Goal: Check status

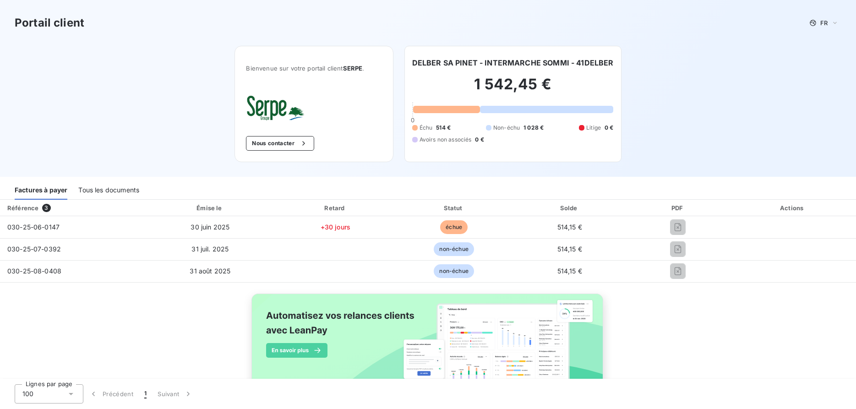
click at [122, 189] on div "Tous les documents" at bounding box center [108, 189] width 61 height 19
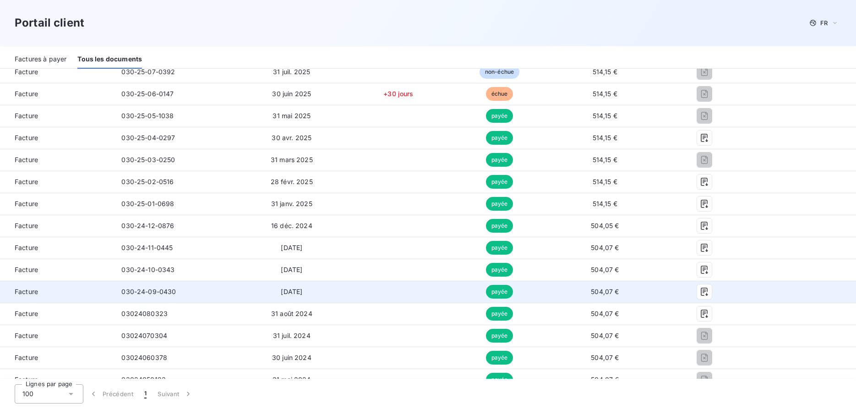
scroll to position [233, 0]
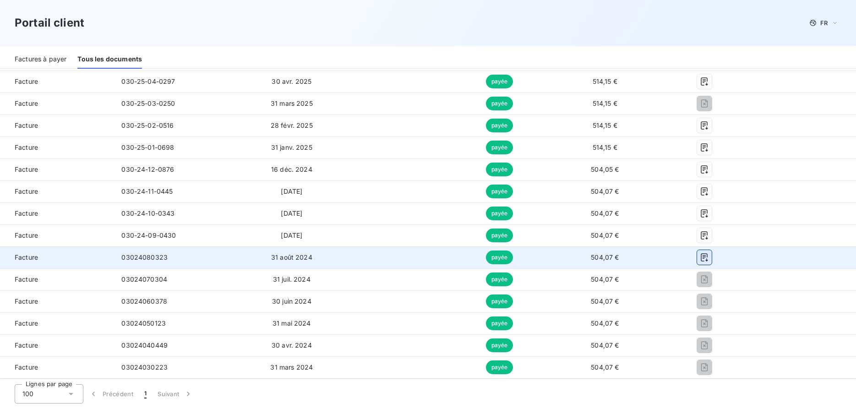
click at [707, 255] on icon "button" at bounding box center [703, 257] width 9 height 9
